Goal: Information Seeking & Learning: Learn about a topic

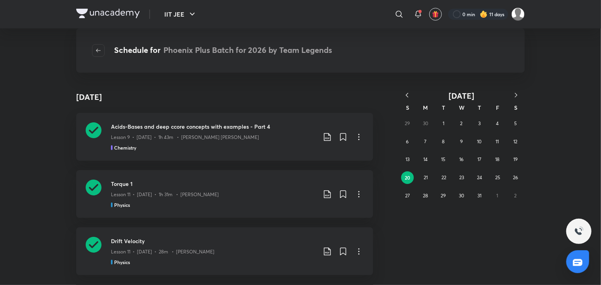
scroll to position [277, 0]
